Goal: Transaction & Acquisition: Purchase product/service

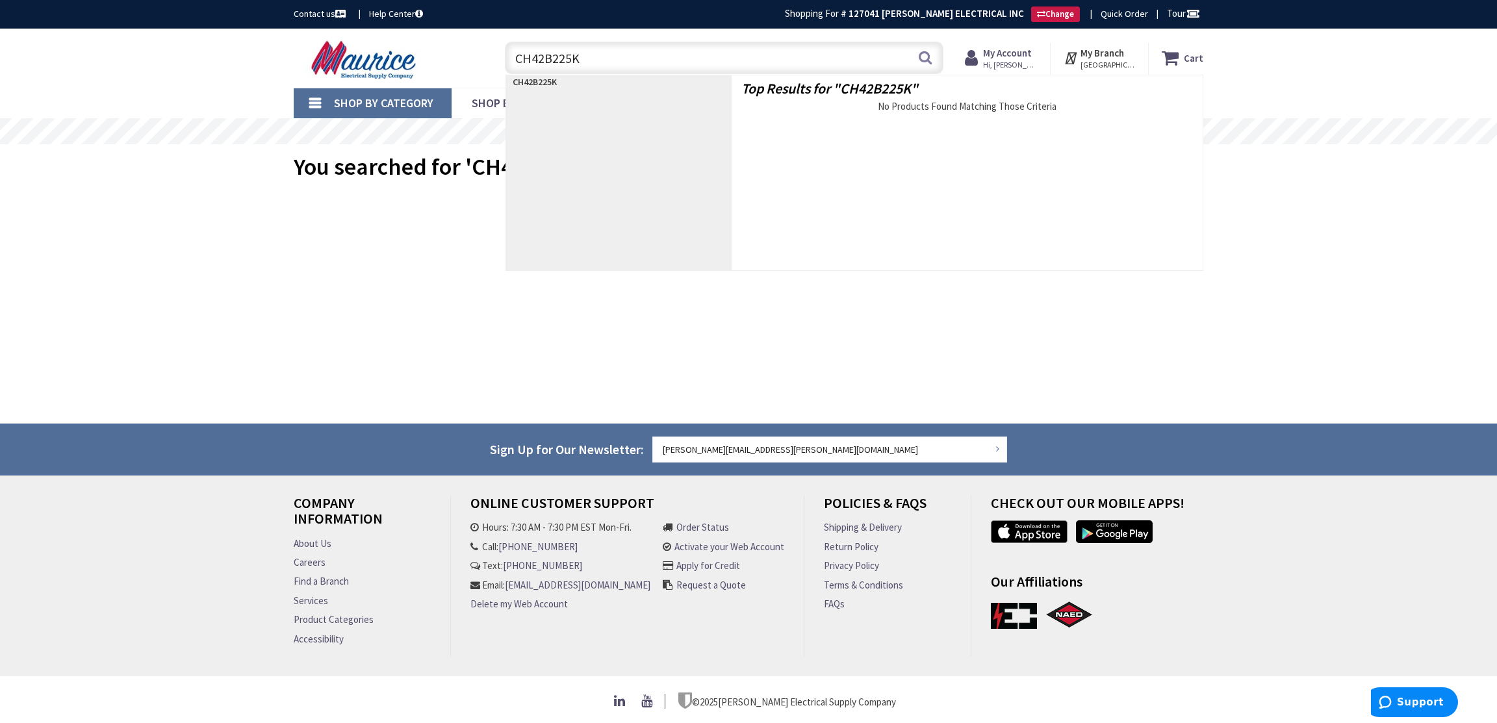
click at [640, 60] on input "CH42B225K" at bounding box center [724, 58] width 438 height 32
drag, startPoint x: 639, startPoint y: 58, endPoint x: 431, endPoint y: 38, distance: 208.9
click at [431, 38] on div "Toggle Nav CH42B225K CH42B225K Search Cart My Cart Close" at bounding box center [748, 58] width 929 height 44
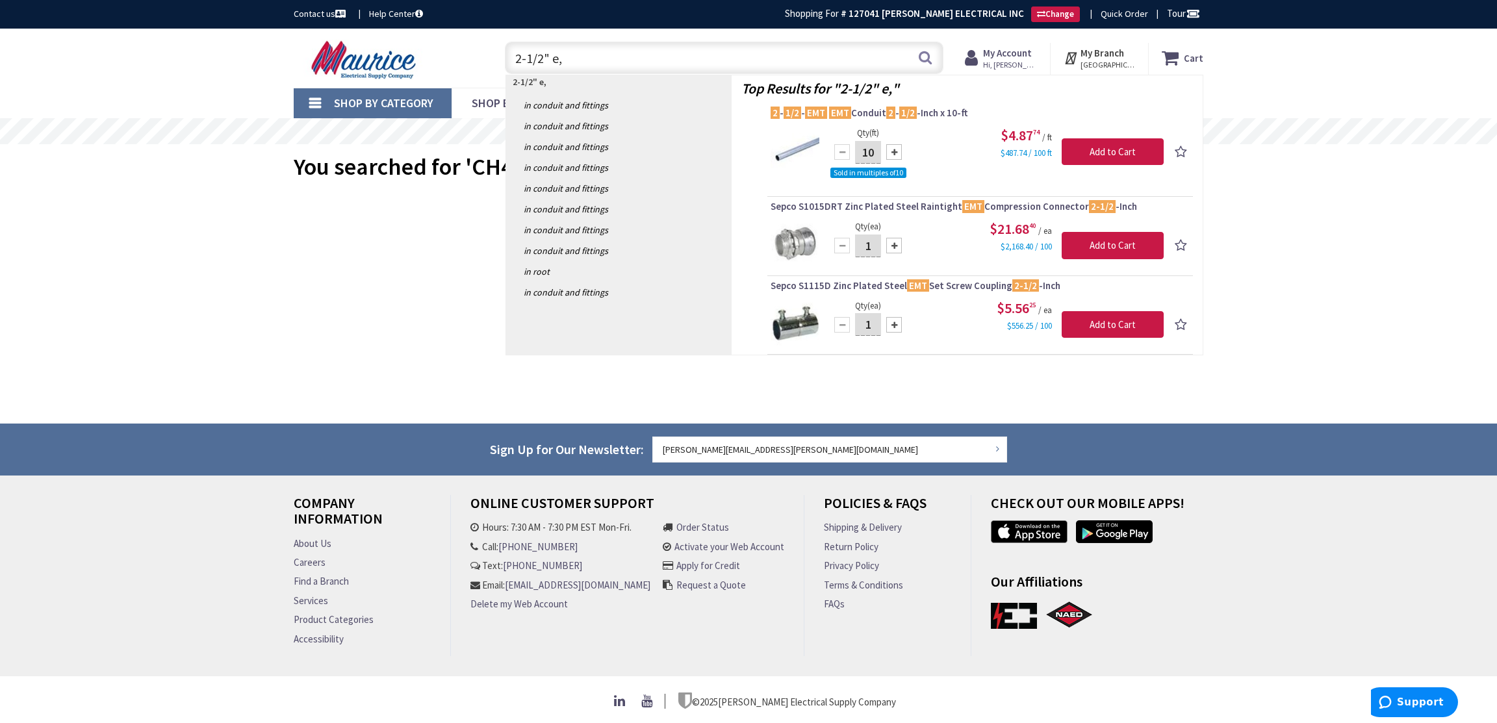
type input "2-1/2" e,t"
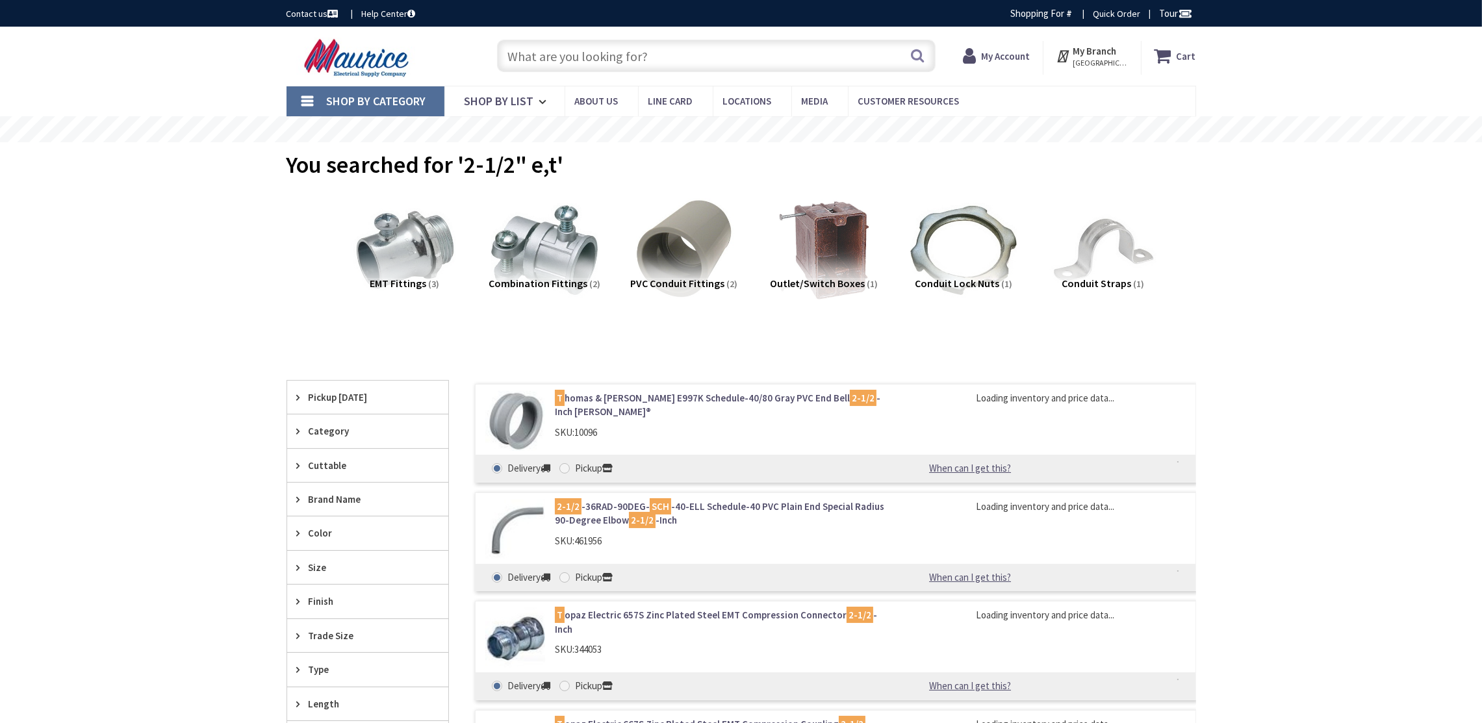
type input "[PERSON_NAME] Dr, [PERSON_NAME][GEOGRAPHIC_DATA], [GEOGRAPHIC_DATA]"
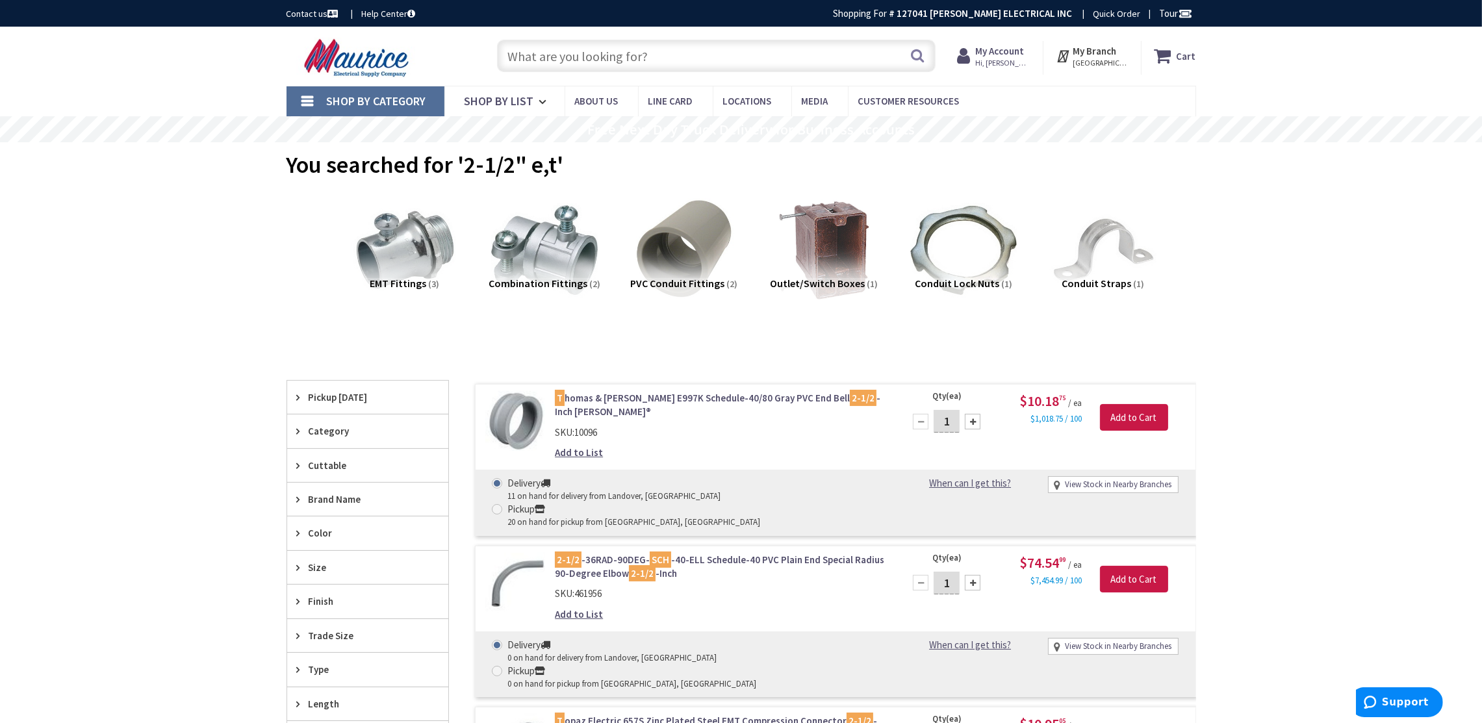
click at [683, 45] on input "text" at bounding box center [716, 56] width 438 height 32
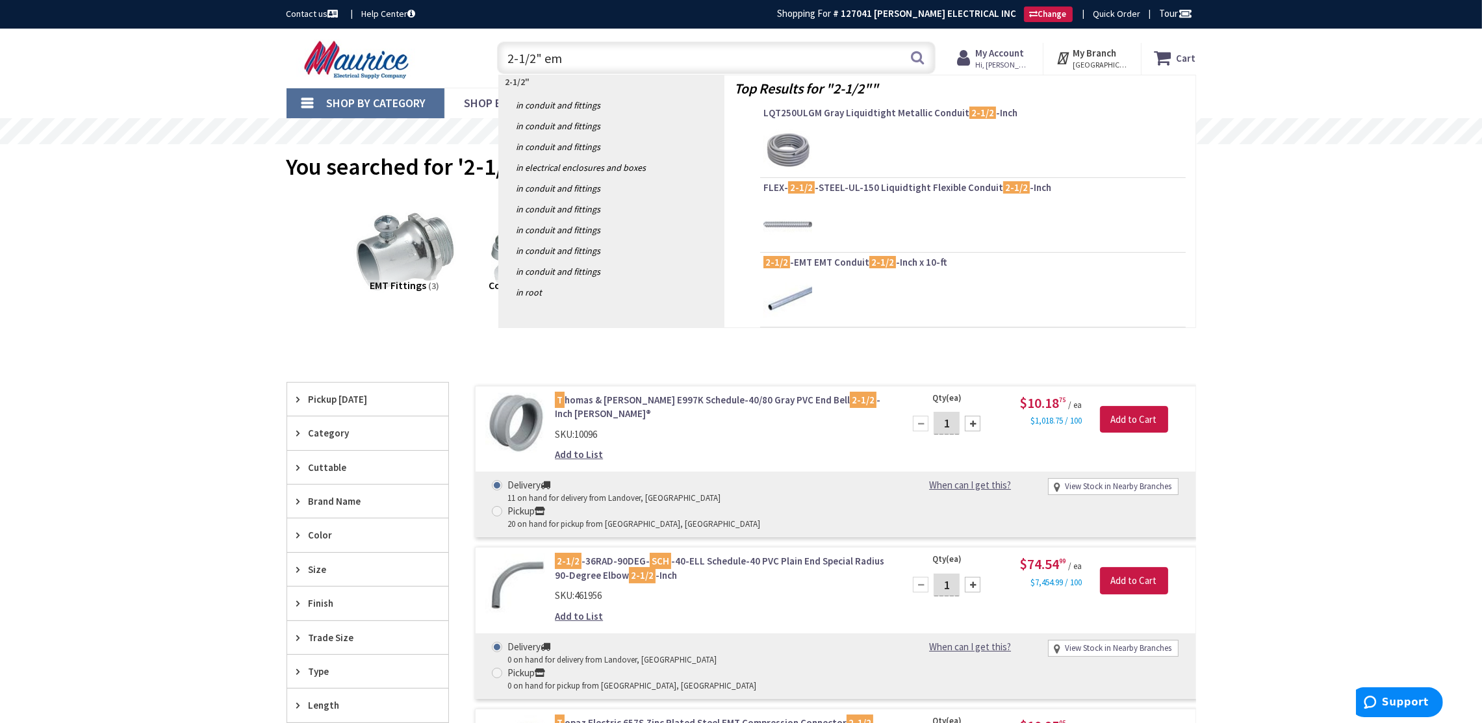
type input "2-1/2" emt"
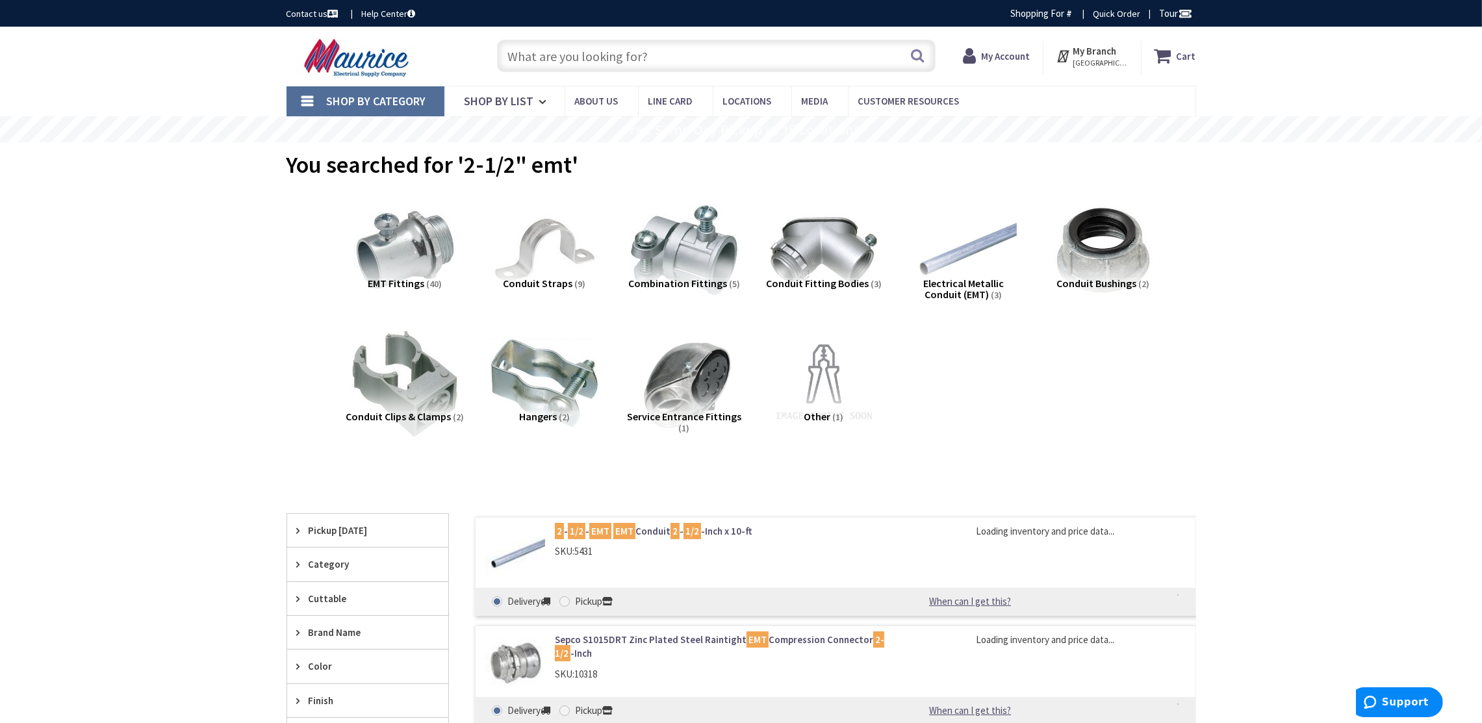
click at [718, 536] on link "2 - 1/2 - EMT EMT Conduit 2 - 1/2 -Inch x 10-ft" at bounding box center [720, 531] width 331 height 14
